Goal: Task Accomplishment & Management: Complete application form

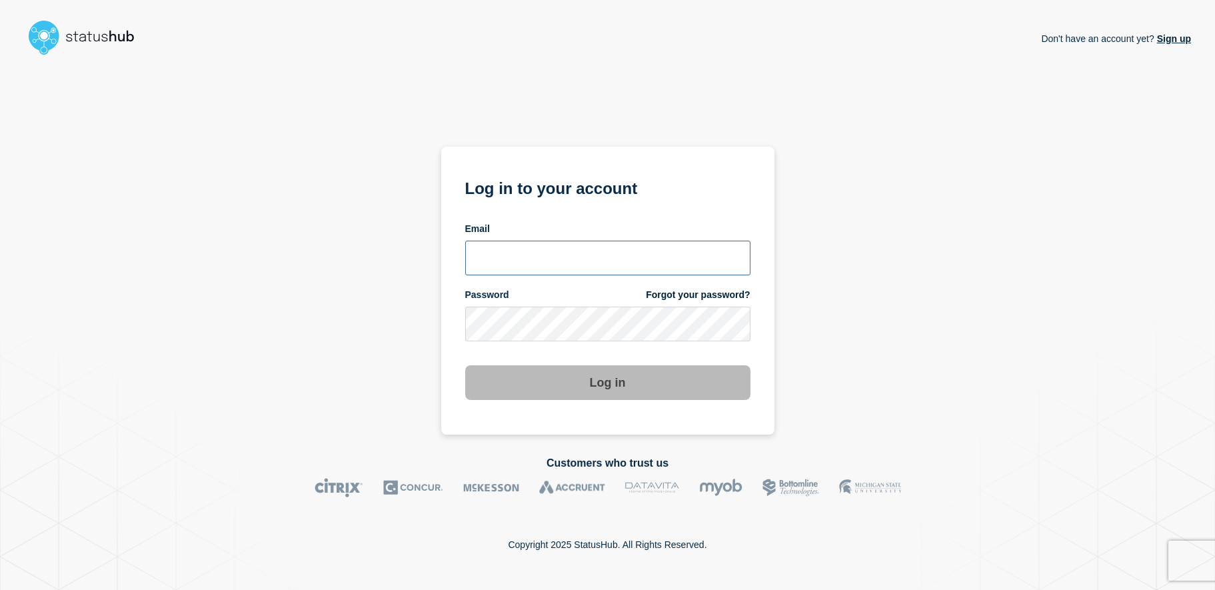
type input "[EMAIL_ADDRESS][DOMAIN_NAME]"
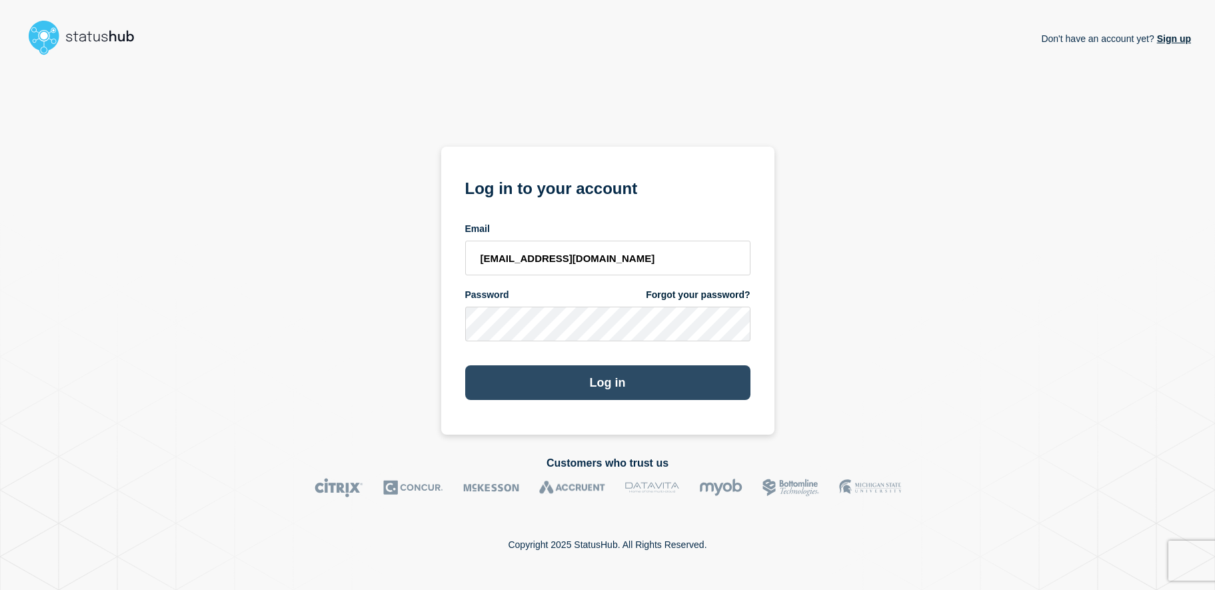
click at [621, 394] on button "Log in" at bounding box center [607, 382] width 285 height 35
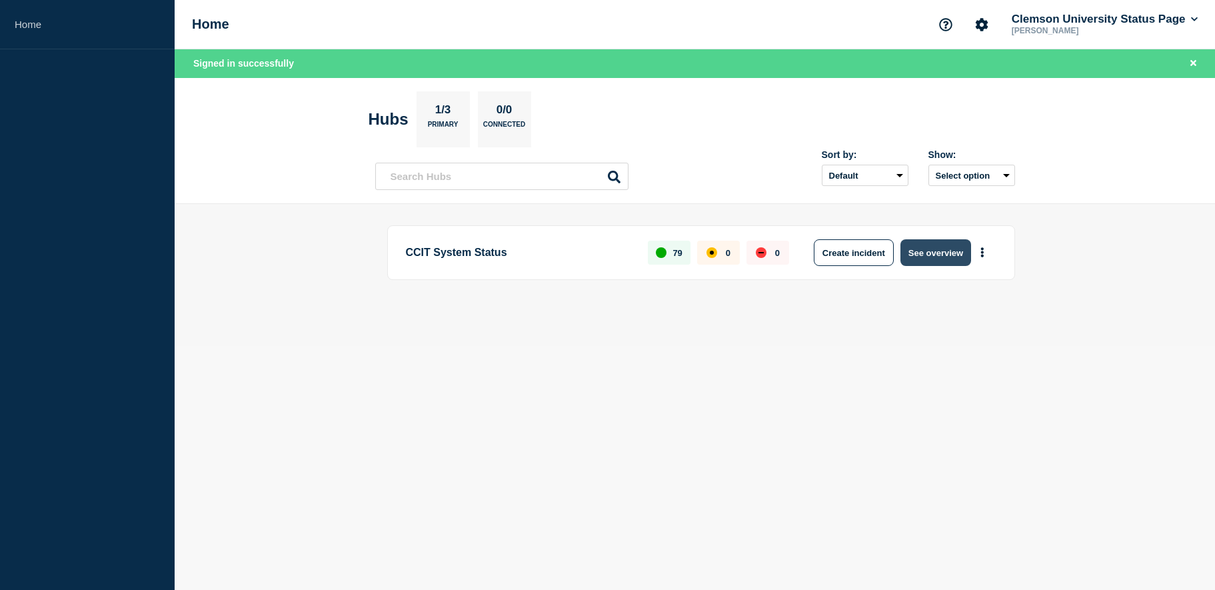
click at [939, 248] on button "See overview" at bounding box center [936, 252] width 71 height 27
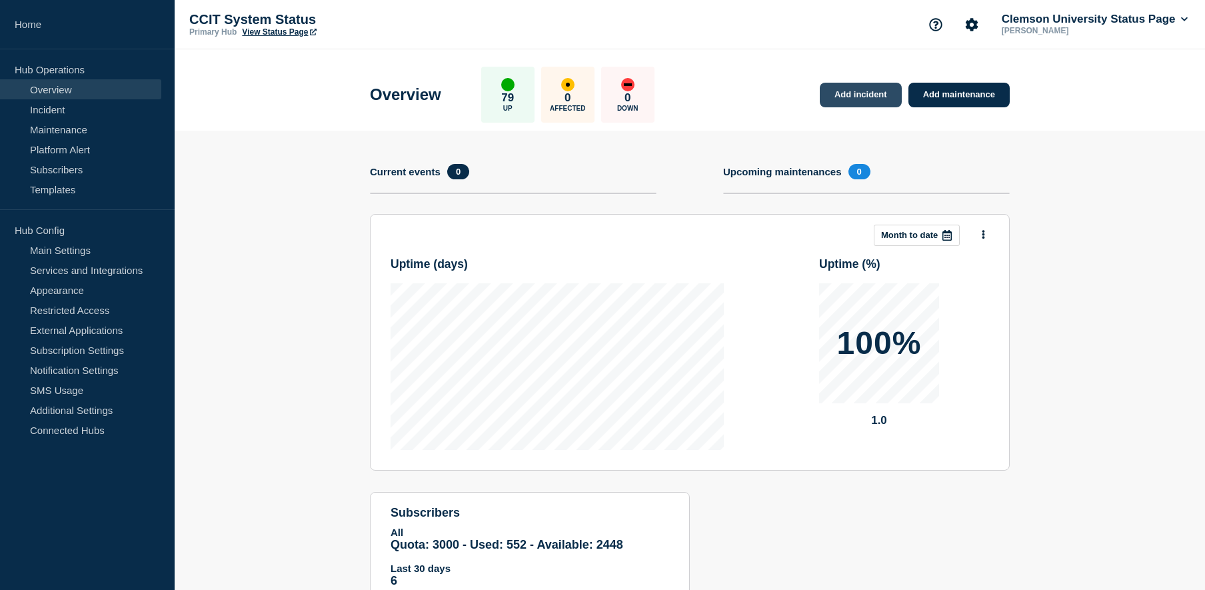
click at [857, 93] on link "Add incident" at bounding box center [861, 95] width 82 height 25
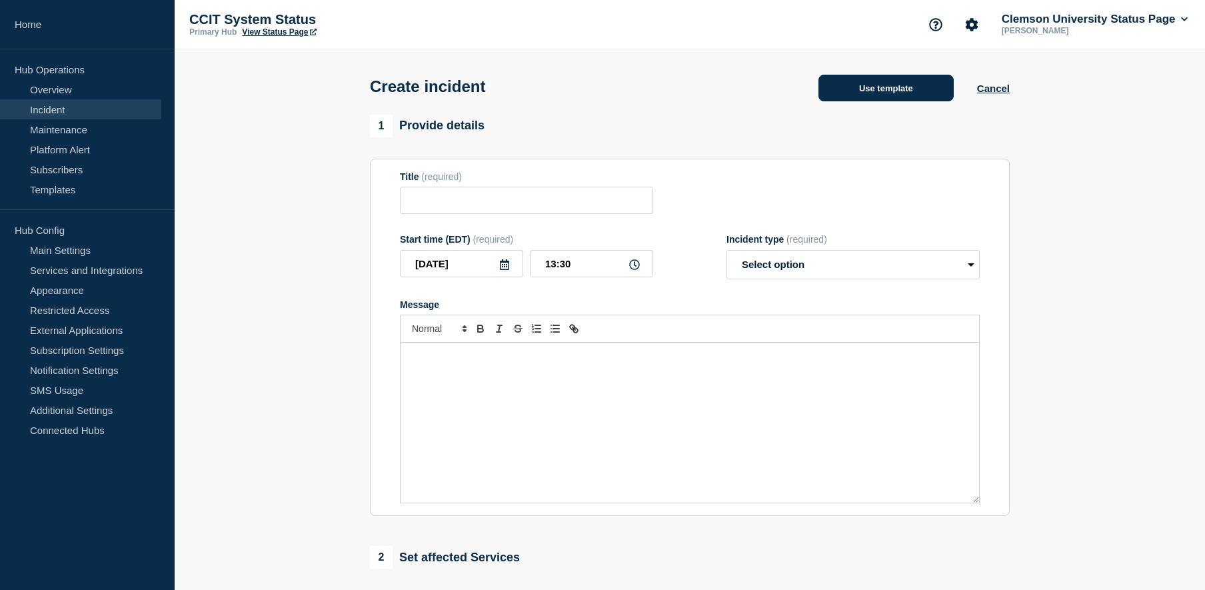
click at [881, 92] on button "Use template" at bounding box center [886, 88] width 135 height 27
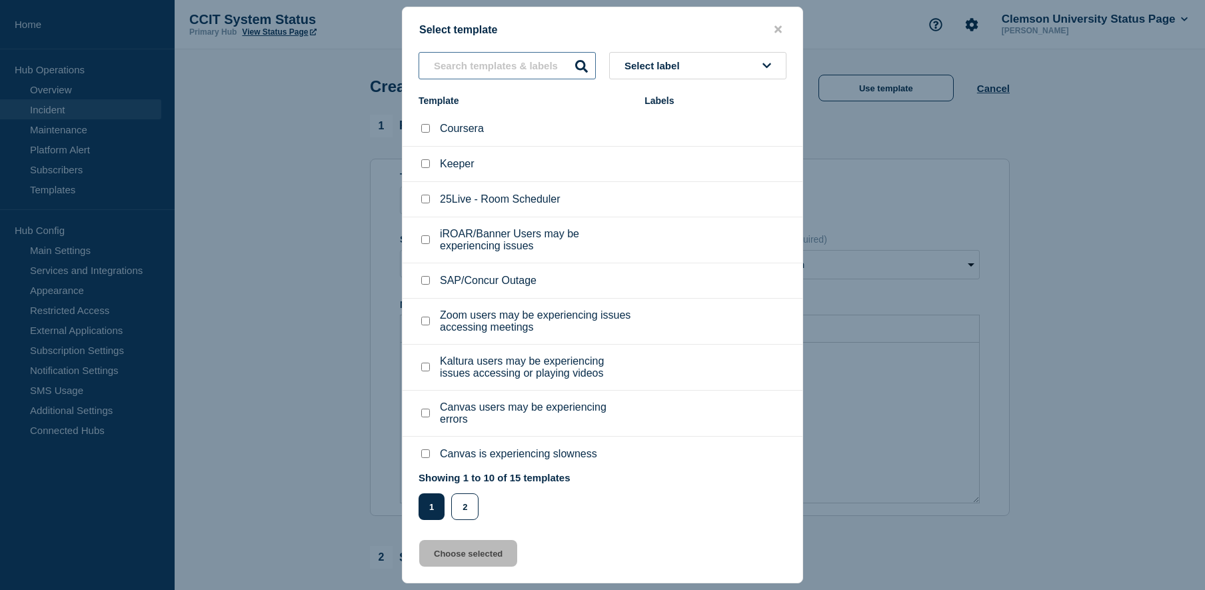
click at [455, 273] on div "Select label Template Labels Coursera Keeper 25Live - Room Scheduler iROAR/Bann…" at bounding box center [603, 286] width 400 height 468
click at [473, 509] on button "2" at bounding box center [464, 506] width 27 height 27
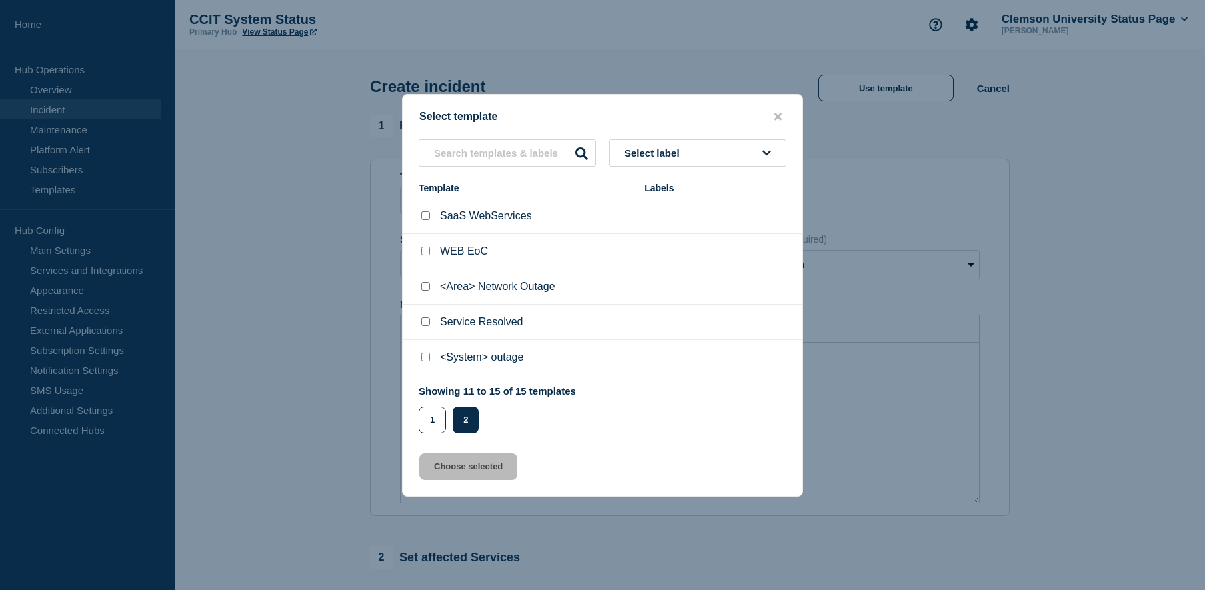
click at [427, 359] on input "<System> outage checkbox" at bounding box center [425, 357] width 9 height 9
checkbox input "true"
click at [427, 425] on button "1" at bounding box center [432, 420] width 27 height 27
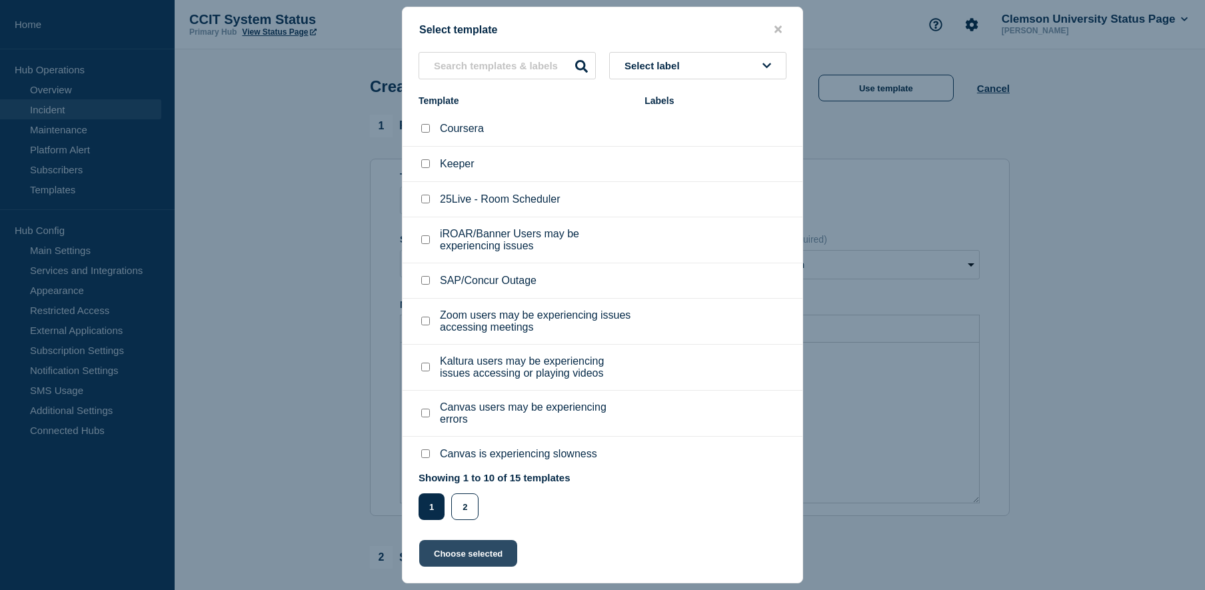
click at [476, 556] on button "Choose selected" at bounding box center [468, 553] width 98 height 27
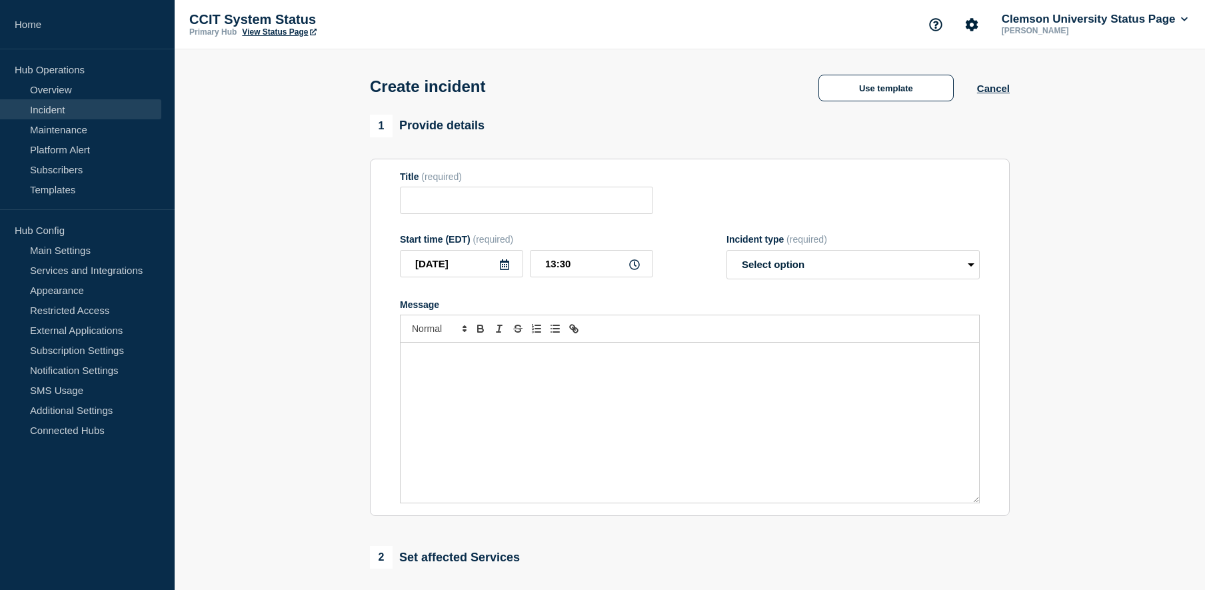
type input "<System> outage"
select select "investigating"
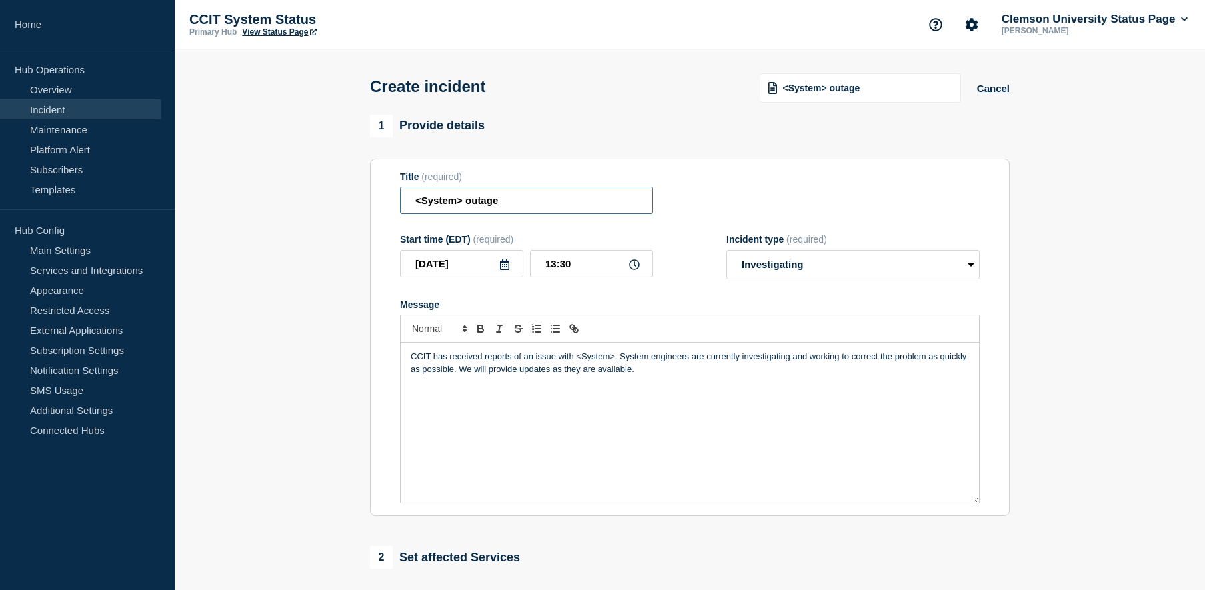
drag, startPoint x: 464, startPoint y: 205, endPoint x: 409, endPoint y: 205, distance: 55.3
click at [409, 205] on input "<System> outage" at bounding box center [526, 200] width 253 height 27
click at [415, 201] on input "Business Objects in Data Warehouse" at bounding box center [526, 200] width 253 height 27
type input "Cannot login to Business Objects in Data Warehouse"
click at [573, 264] on input "13:30" at bounding box center [591, 263] width 123 height 27
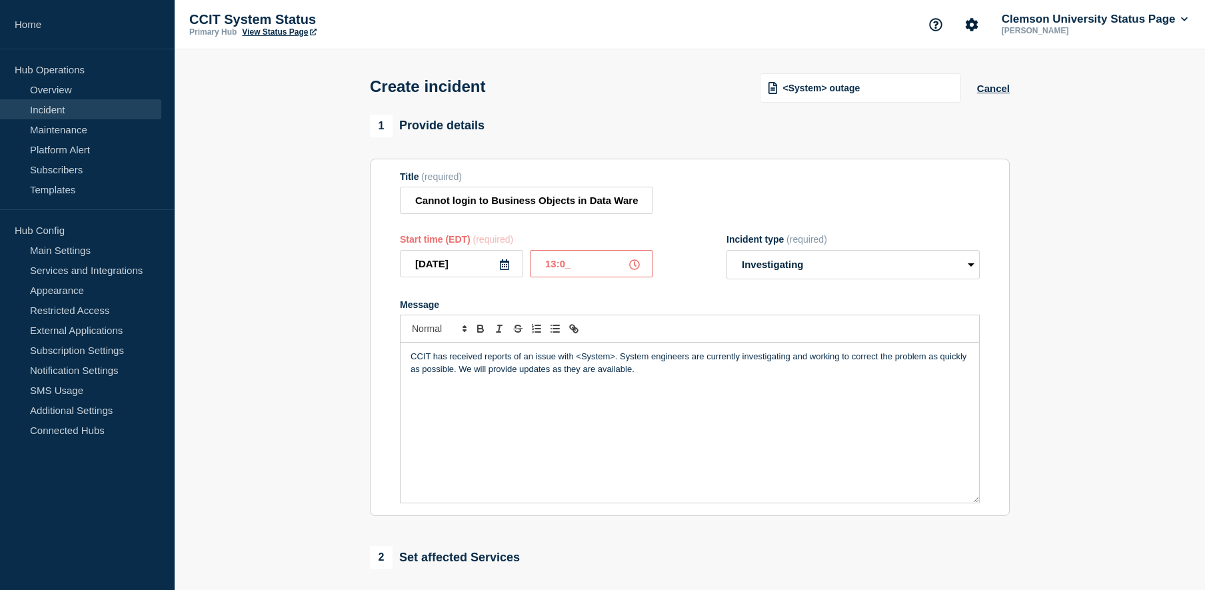
type input "13:05"
drag, startPoint x: 615, startPoint y: 361, endPoint x: 577, endPoint y: 362, distance: 37.3
click at [577, 362] on p "CCIT has received reports of an issue with <System>. System engineers are curre…" at bounding box center [690, 363] width 559 height 25
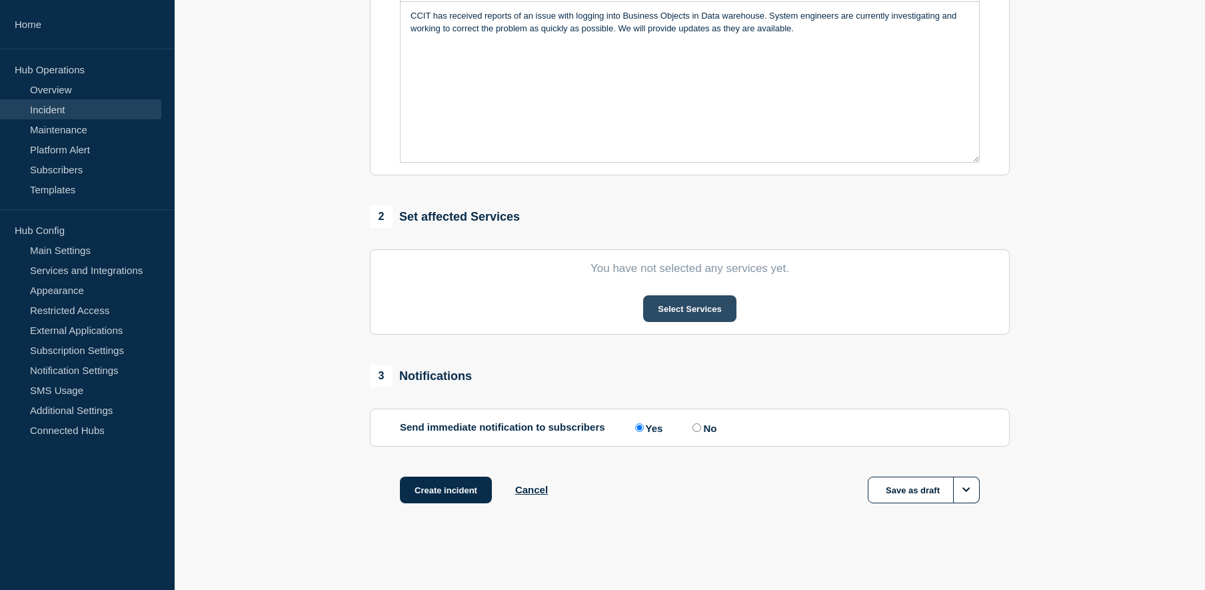
scroll to position [344, 0]
click at [710, 307] on button "Select Services" at bounding box center [689, 308] width 93 height 27
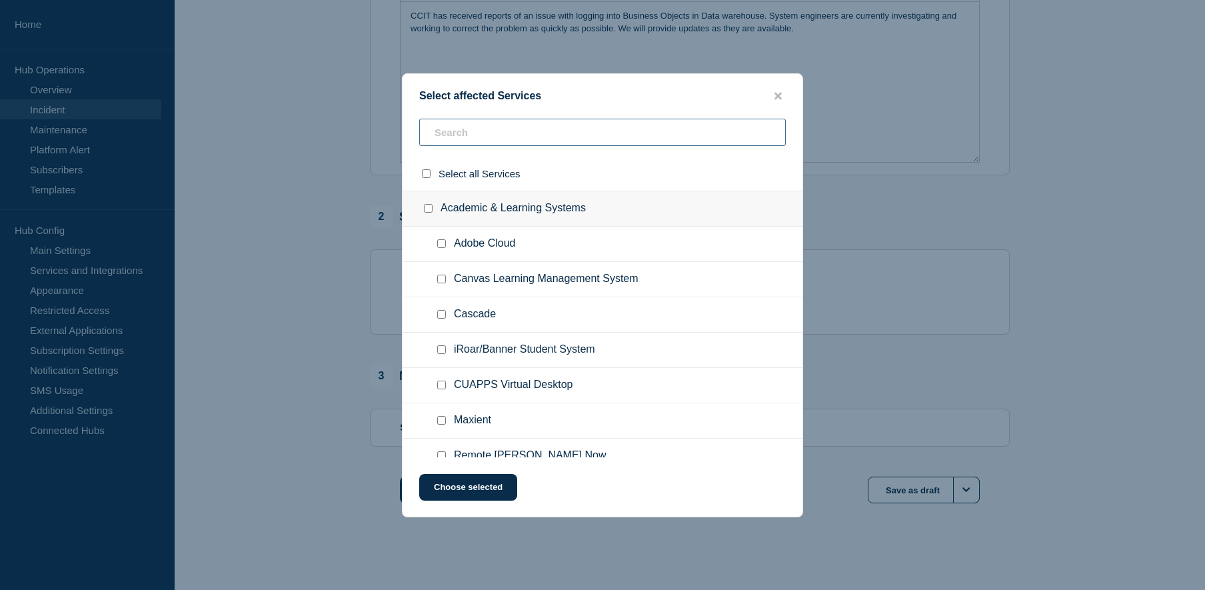
click at [459, 122] on input "text" at bounding box center [602, 132] width 367 height 27
type input "Bus"
click at [439, 418] on input "Data Warehouse checkbox" at bounding box center [441, 420] width 9 height 9
checkbox input "true"
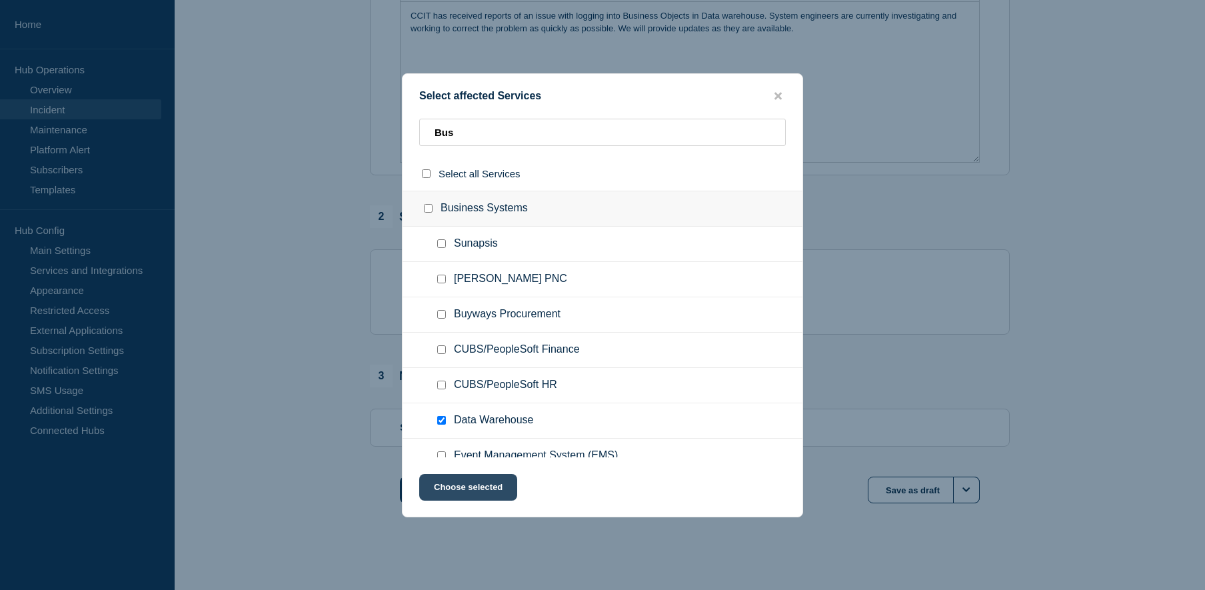
click at [495, 486] on button "Choose selected" at bounding box center [468, 487] width 98 height 27
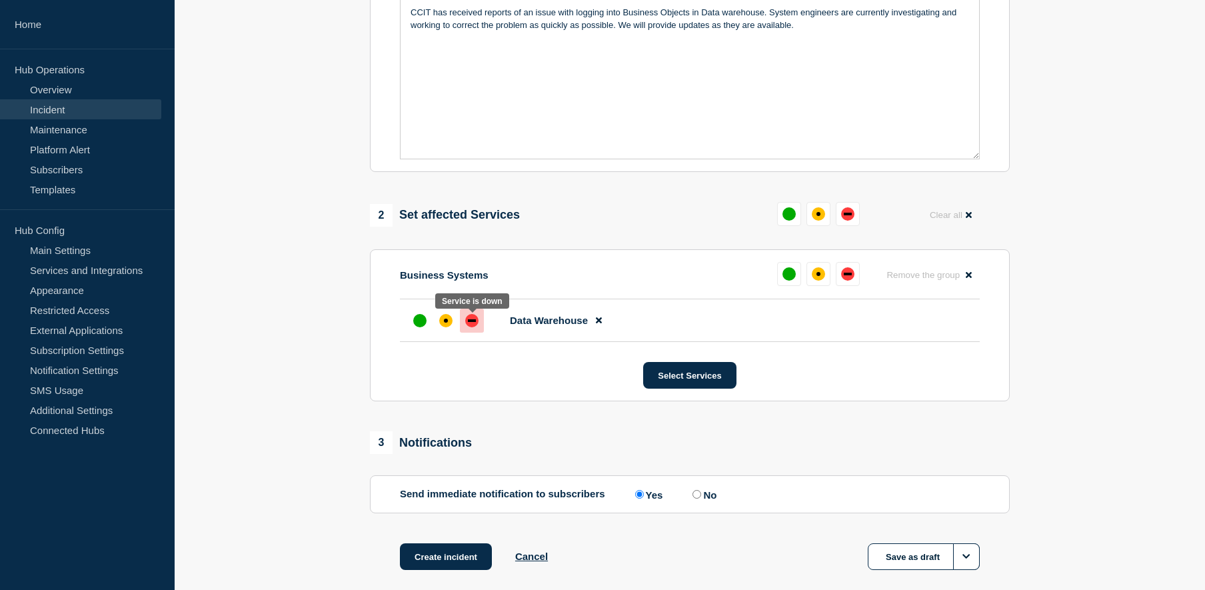
click at [469, 322] on div "down" at bounding box center [472, 320] width 8 height 3
drag, startPoint x: 453, startPoint y: 558, endPoint x: 462, endPoint y: 543, distance: 17.6
click at [454, 555] on button "Create incident" at bounding box center [446, 556] width 92 height 27
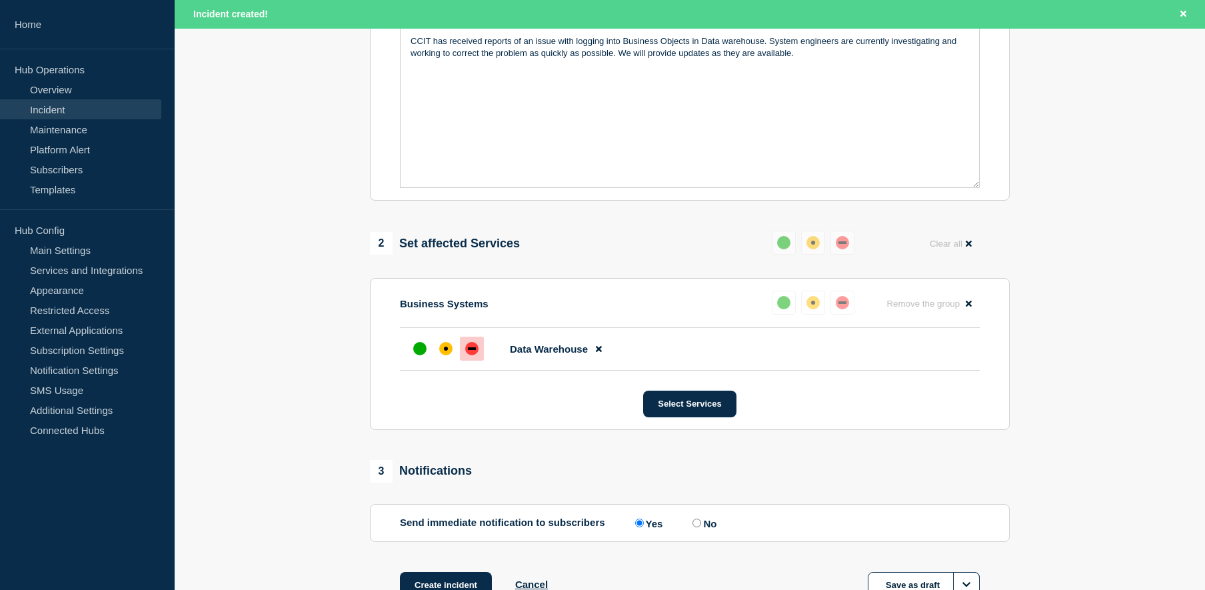
scroll to position [373, 0]
